Goal: Go to known website: Access a specific website the user already knows

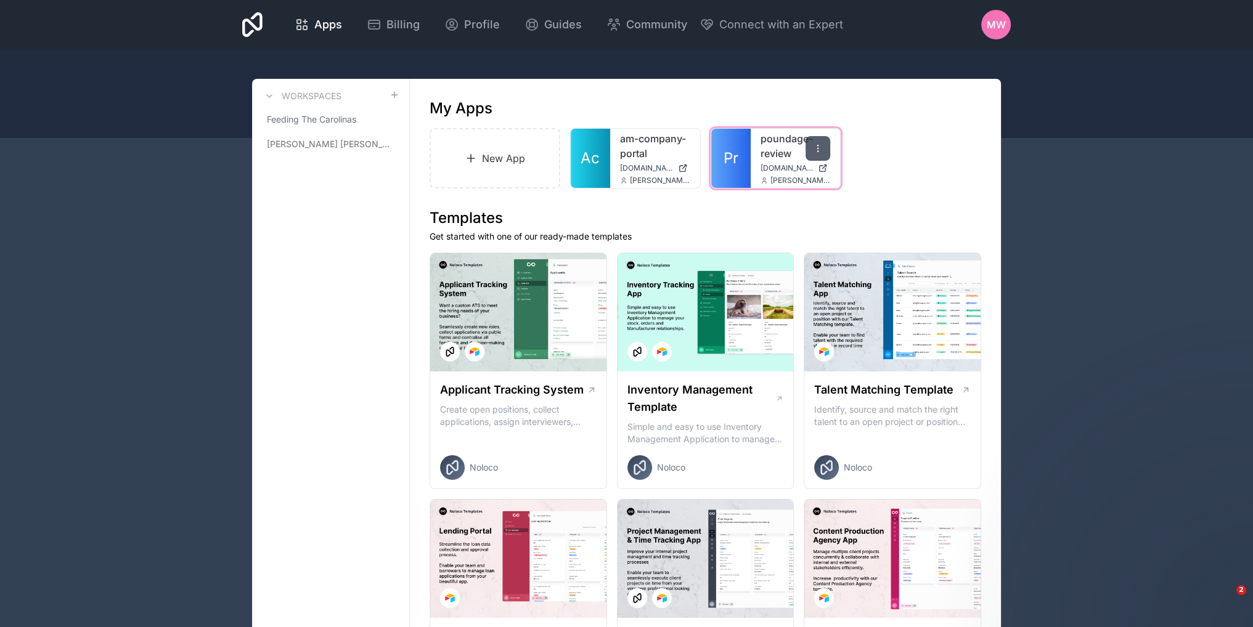
click at [815, 147] on icon at bounding box center [818, 149] width 10 height 10
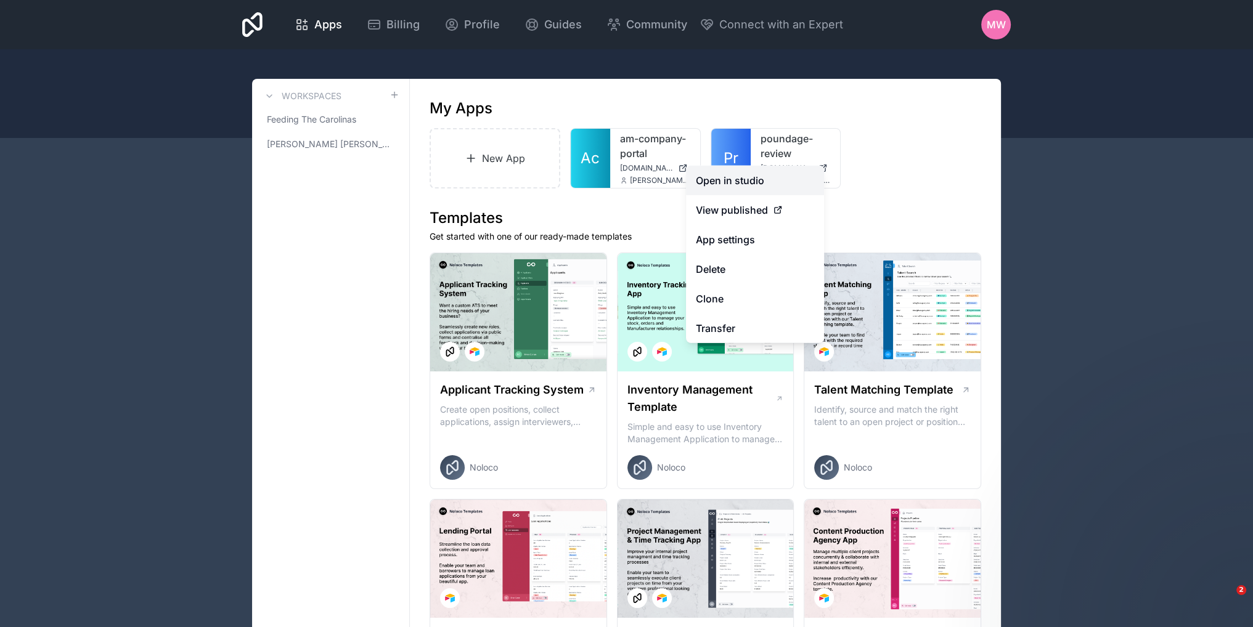
click at [755, 185] on link "Open in studio" at bounding box center [755, 181] width 138 height 30
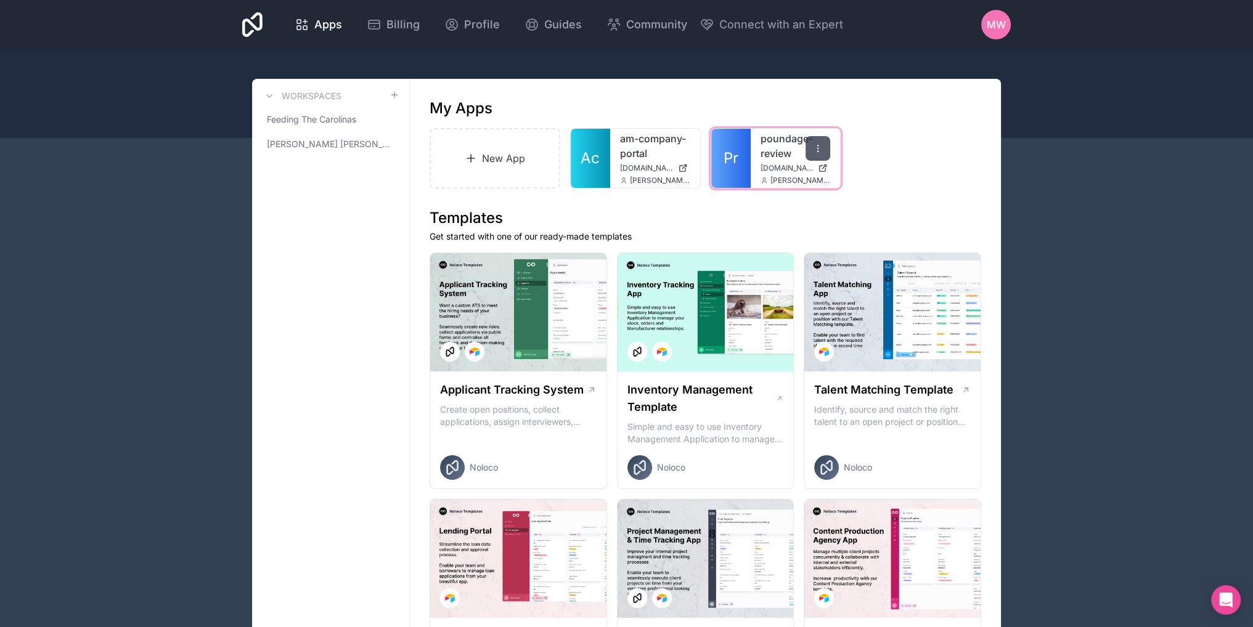
click at [818, 149] on icon at bounding box center [818, 148] width 1 height 1
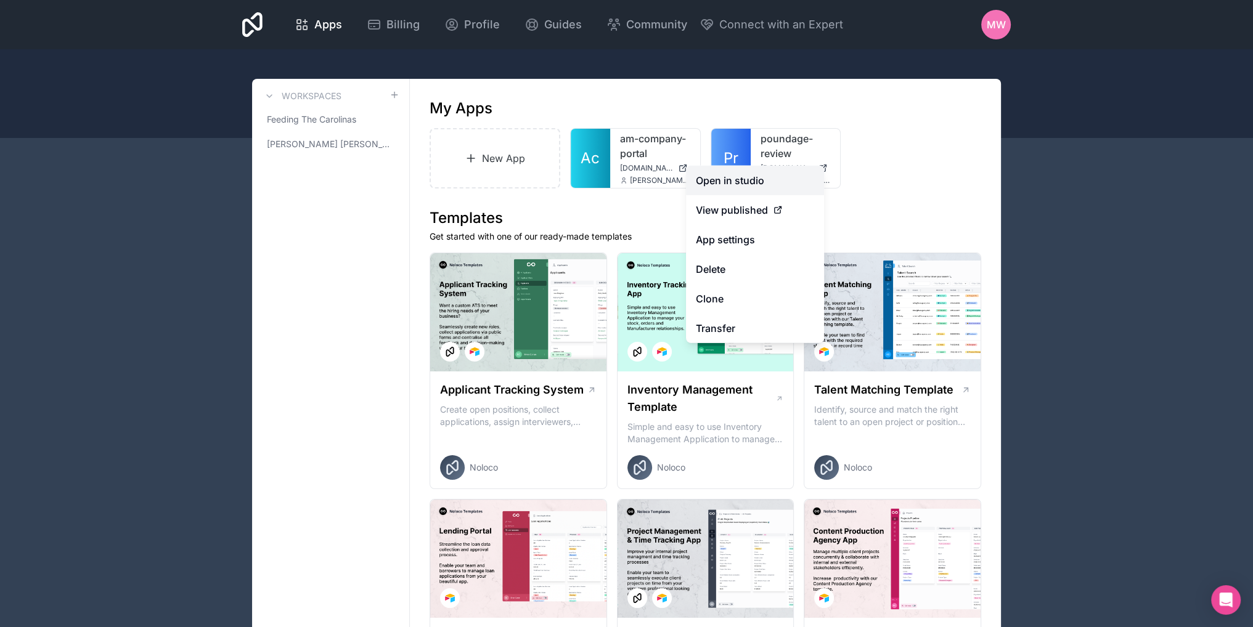
click at [759, 173] on link "Open in studio" at bounding box center [755, 181] width 138 height 30
